Goal: Task Accomplishment & Management: Complete application form

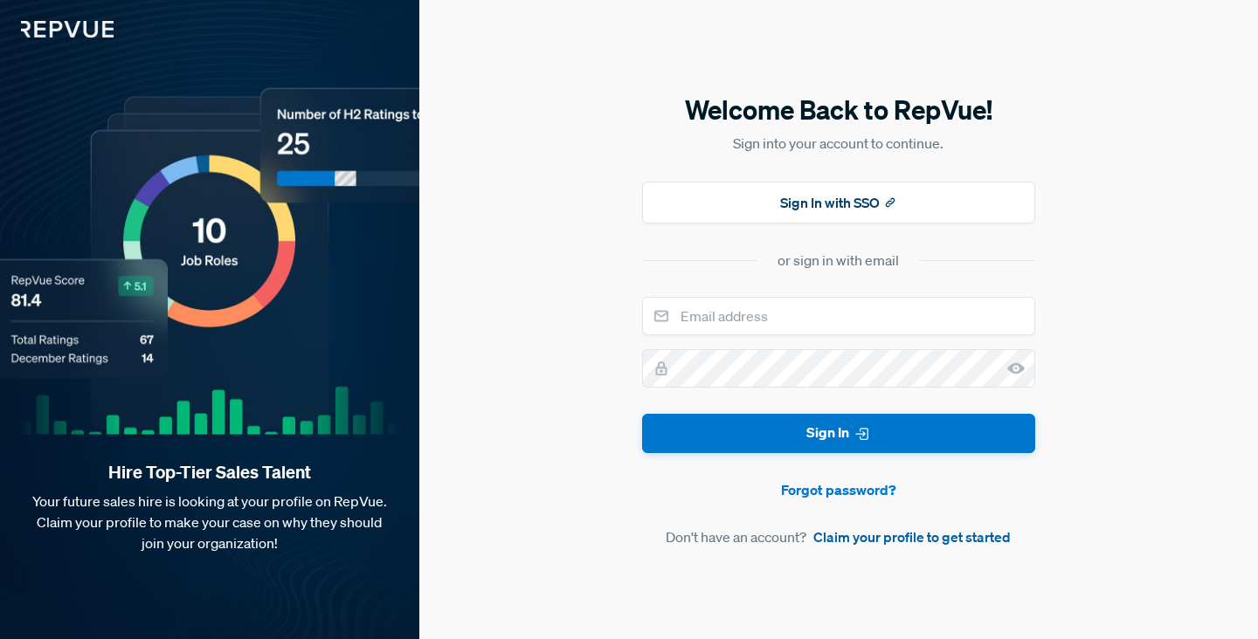
click at [885, 542] on link "Claim your profile to get started" at bounding box center [911, 537] width 197 height 21
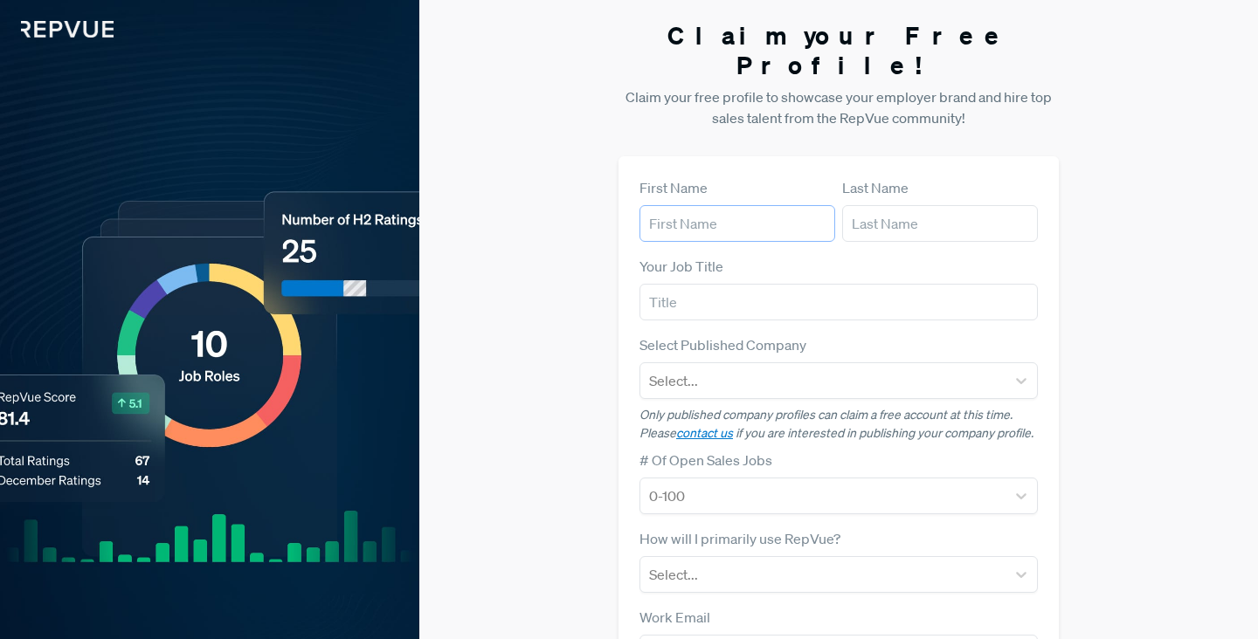
click at [689, 205] on input "text" at bounding box center [737, 223] width 196 height 37
type input "[PERSON_NAME]"
click at [916, 205] on input "text" at bounding box center [940, 223] width 196 height 37
type input "[PERSON_NAME]"
click at [872, 284] on input "text" at bounding box center [838, 302] width 398 height 37
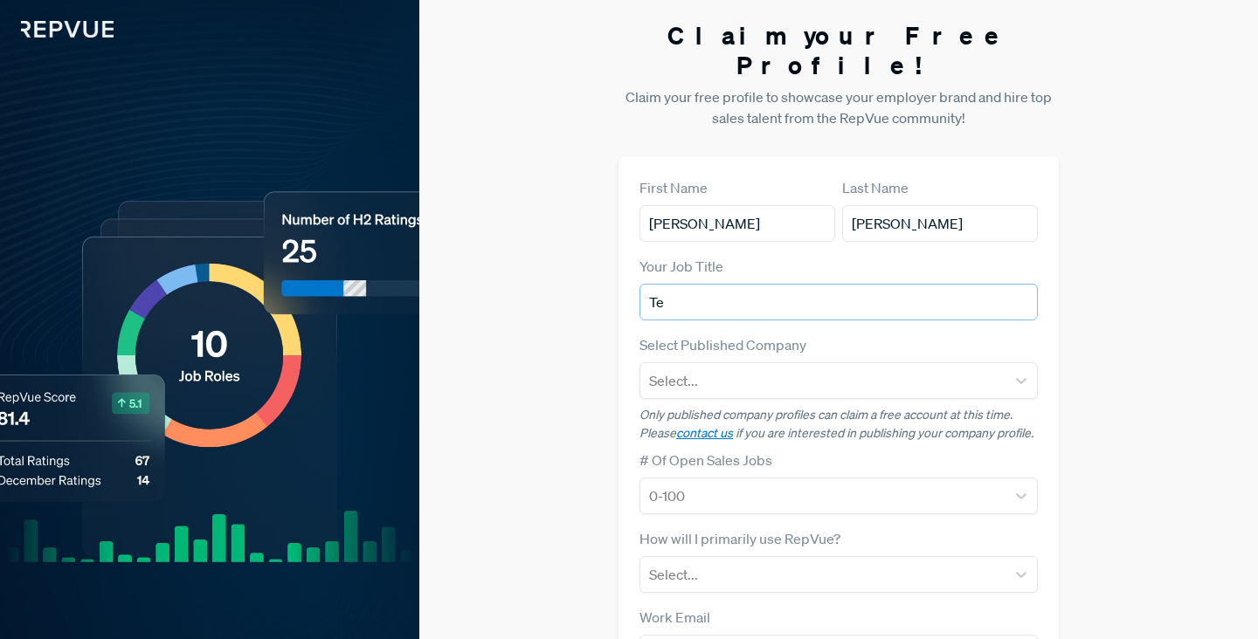
type input "T"
type input "Tech Sales"
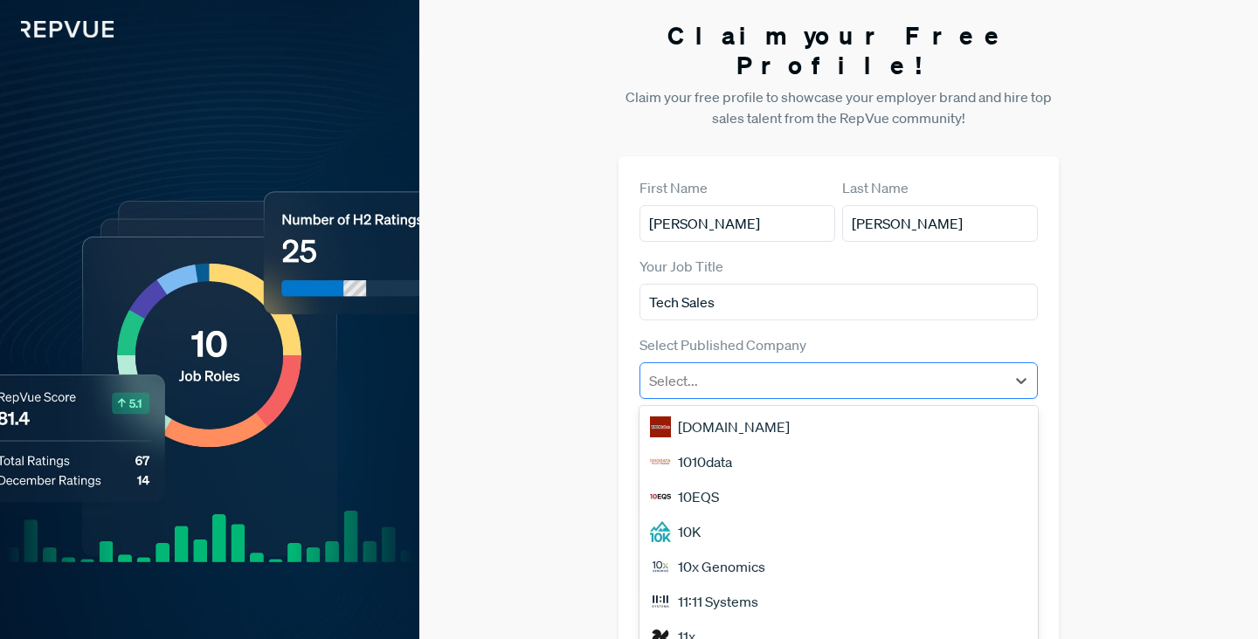
click at [899, 369] on div at bounding box center [823, 381] width 348 height 24
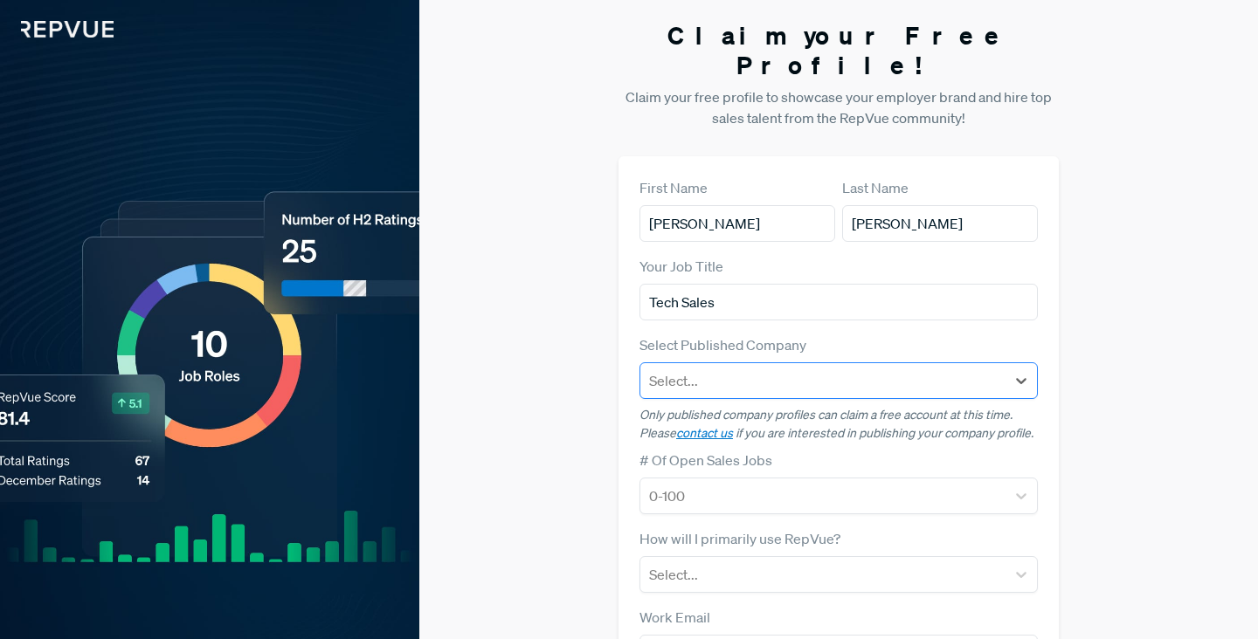
click at [925, 365] on div "Select..." at bounding box center [822, 380] width 365 height 31
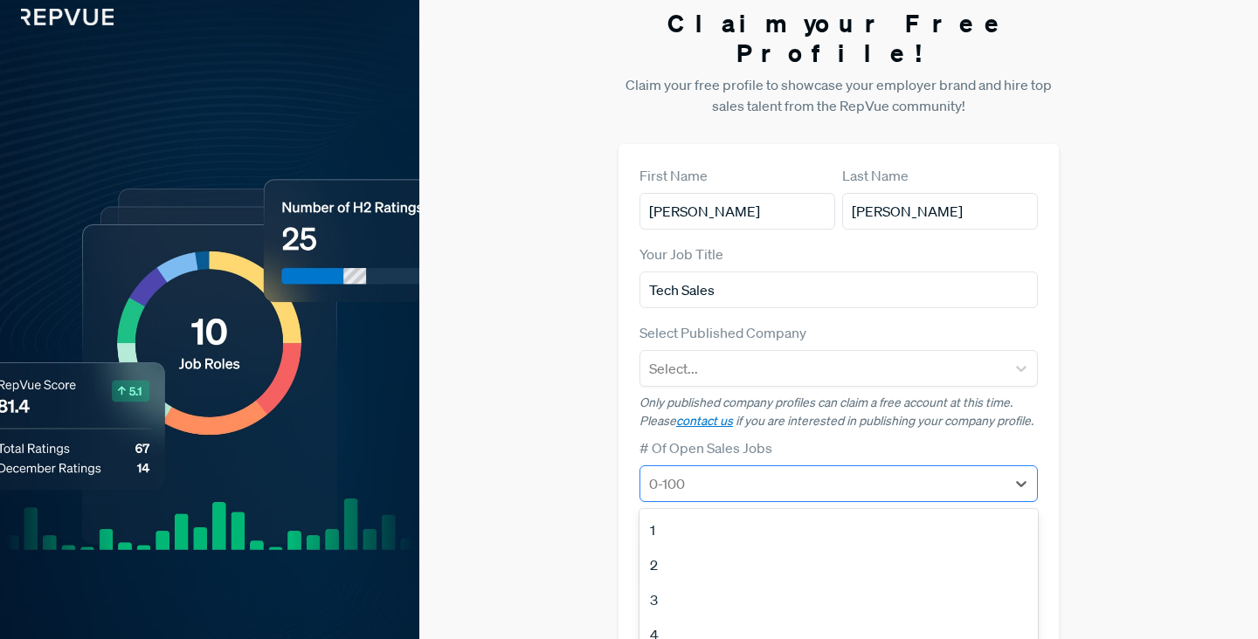
click at [904, 472] on div at bounding box center [823, 484] width 348 height 24
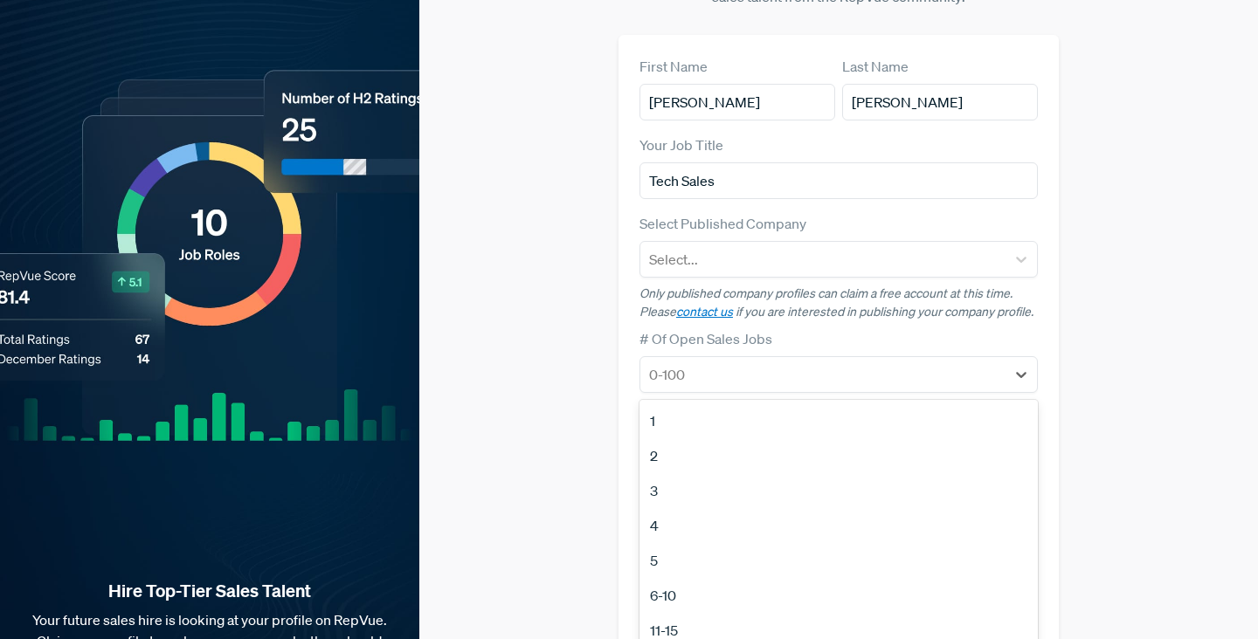
scroll to position [164, 0]
click at [834, 589] on div "100+" at bounding box center [838, 606] width 398 height 35
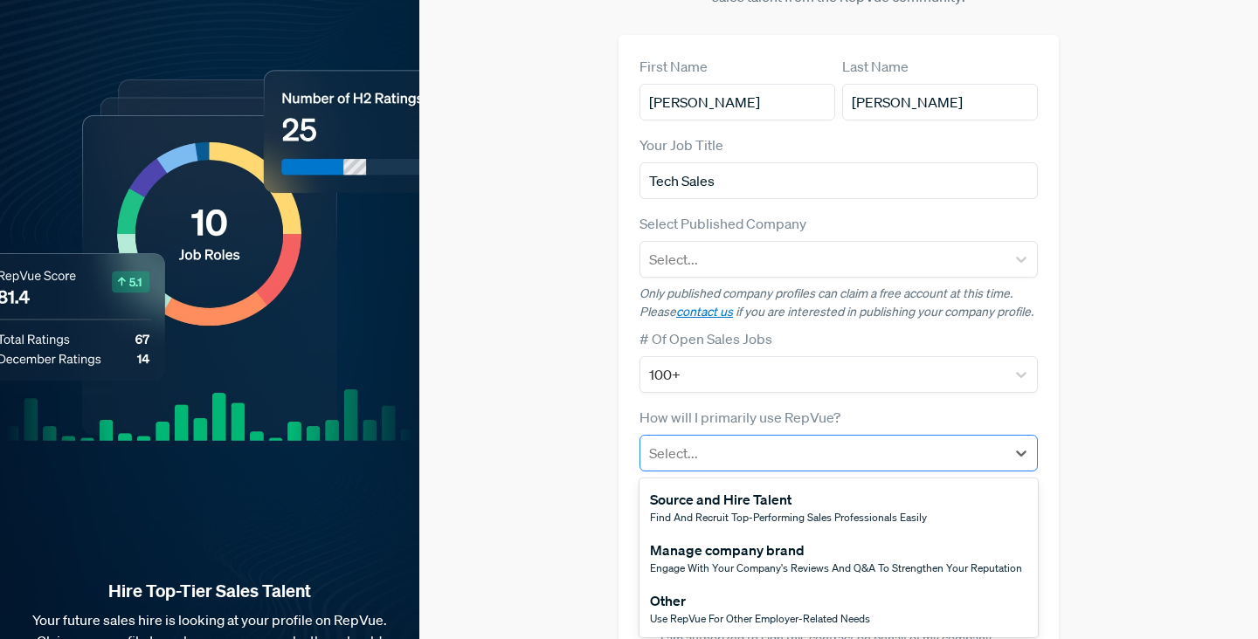
click at [970, 441] on div at bounding box center [823, 453] width 348 height 24
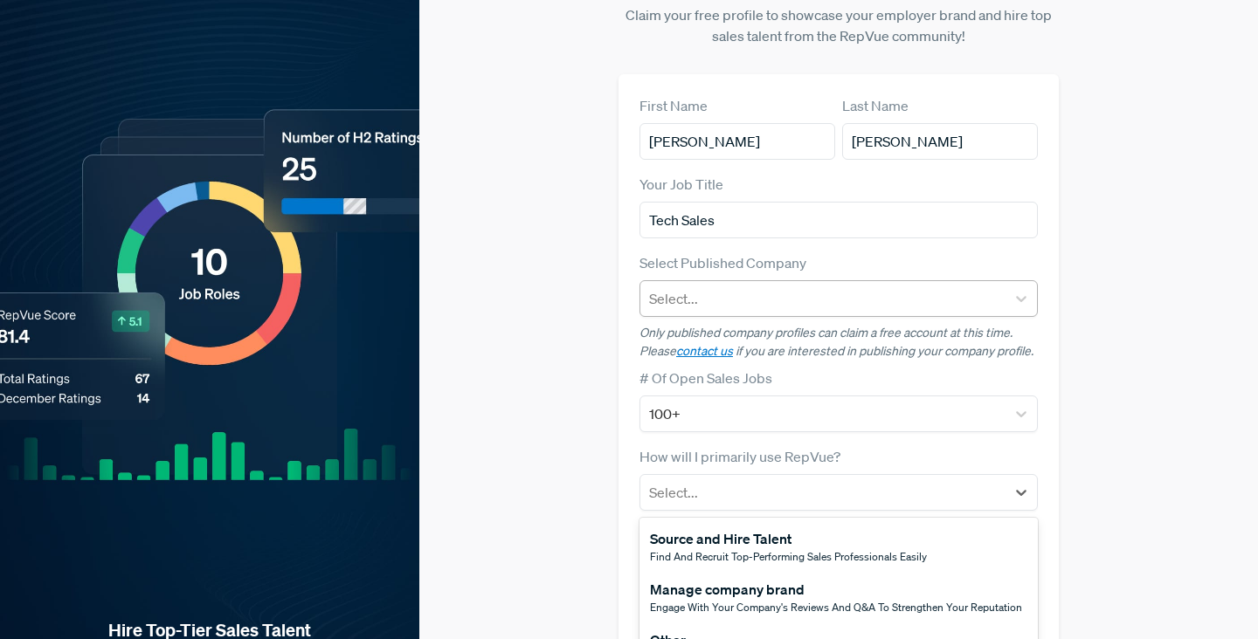
scroll to position [210, 0]
